Goal: Obtain resource: Download file/media

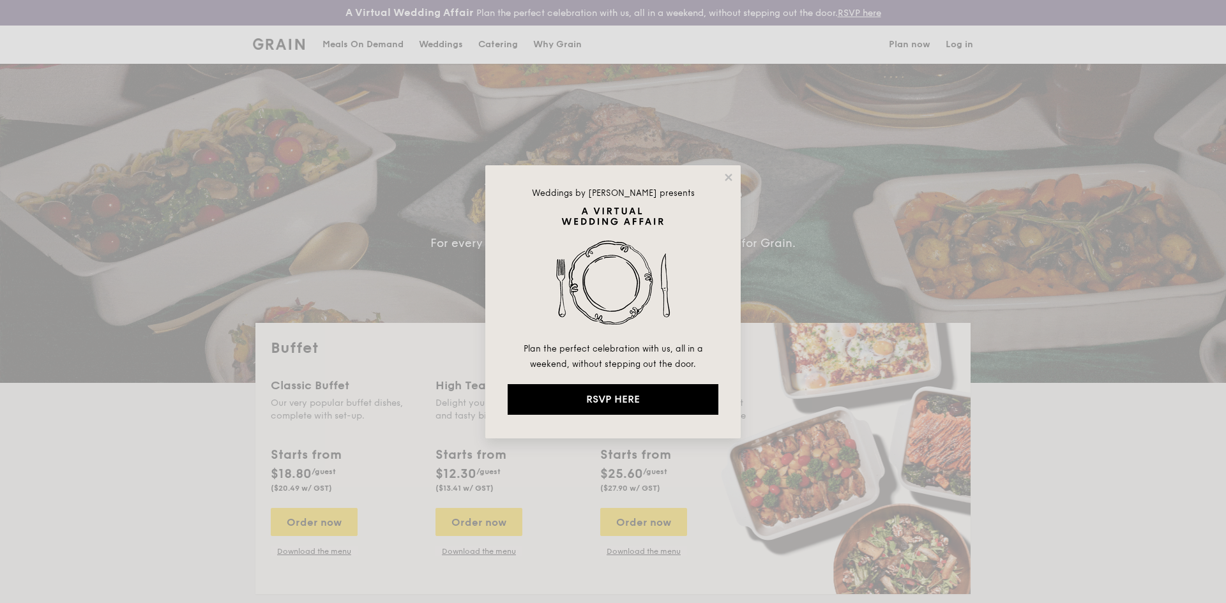
select select
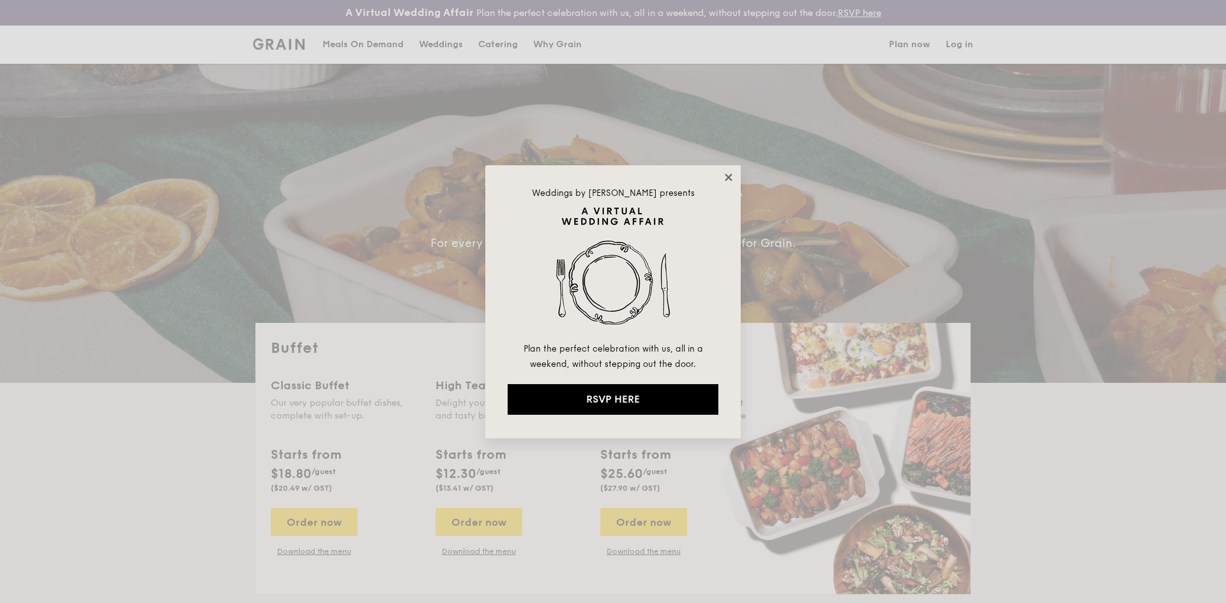
click at [728, 174] on icon at bounding box center [728, 177] width 11 height 11
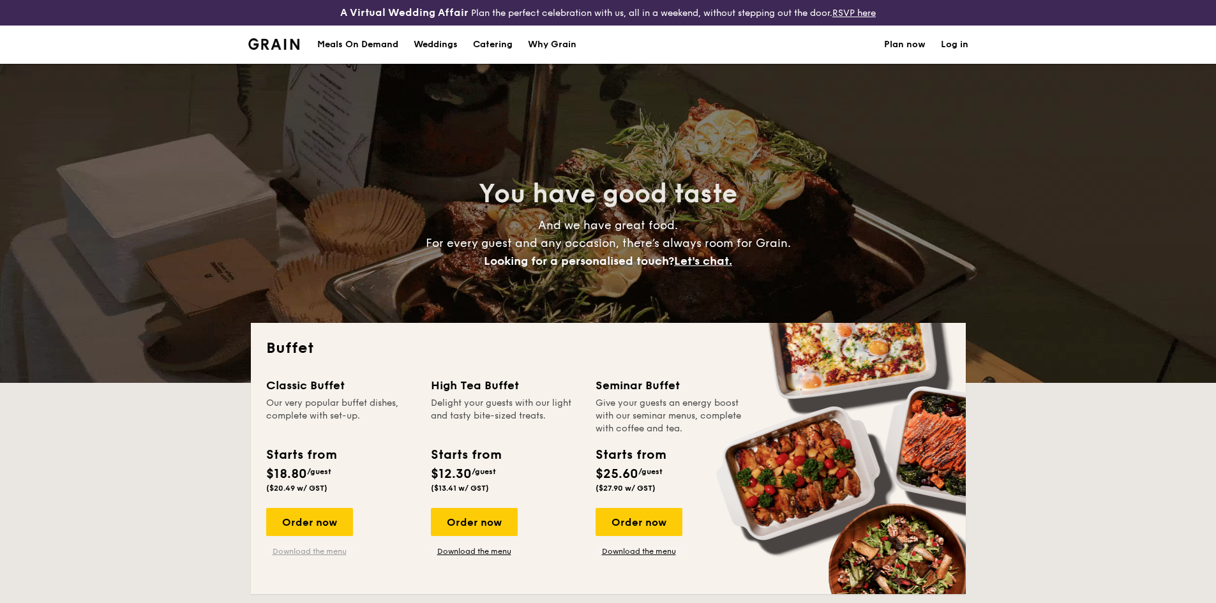
click at [294, 553] on link "Download the menu" at bounding box center [309, 551] width 87 height 10
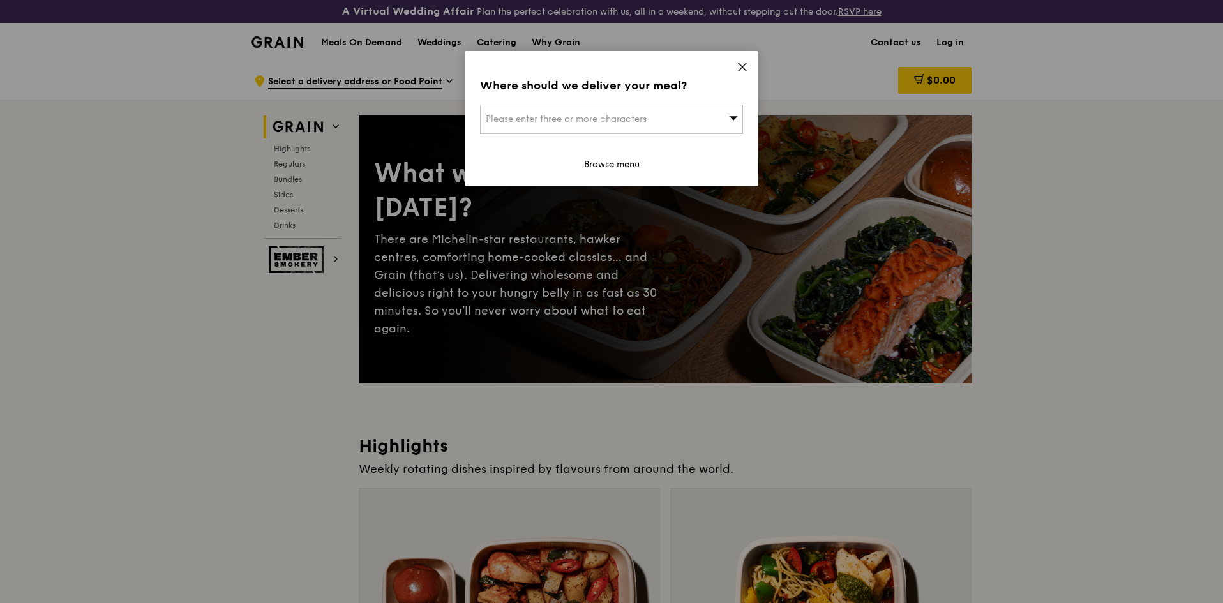
click at [744, 66] on icon at bounding box center [742, 66] width 11 height 11
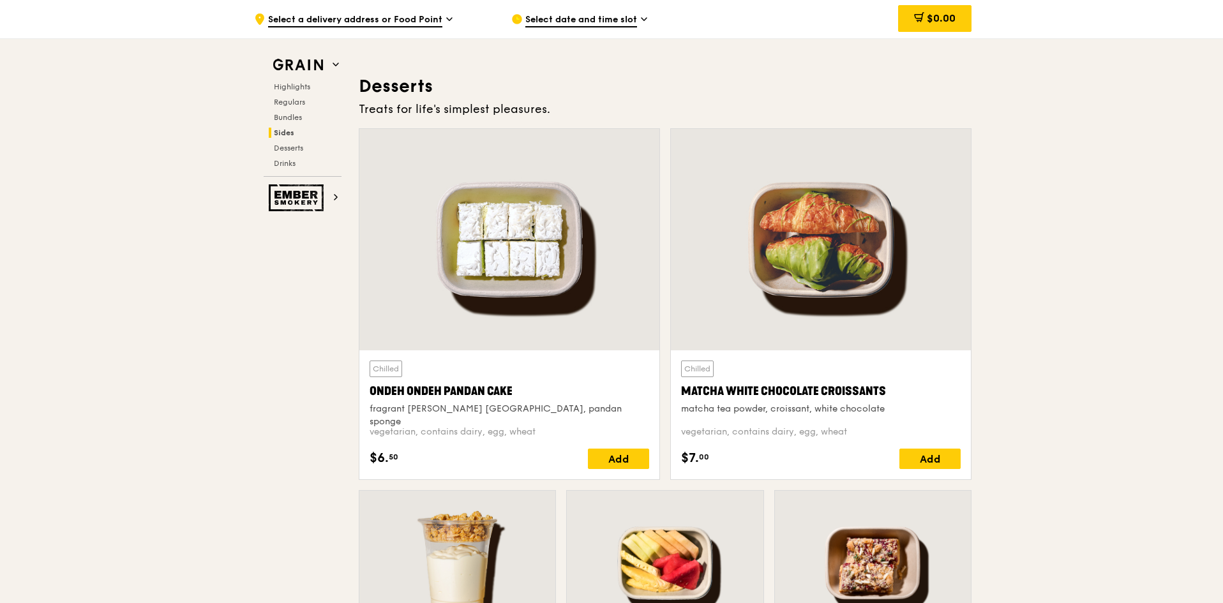
scroll to position [3626, 0]
